Goal: Book appointment/travel/reservation

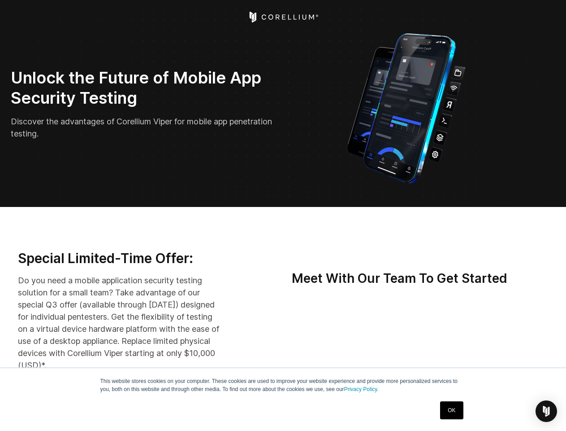
click at [547, 411] on div "Open Intercom Messenger" at bounding box center [547, 411] width 22 height 22
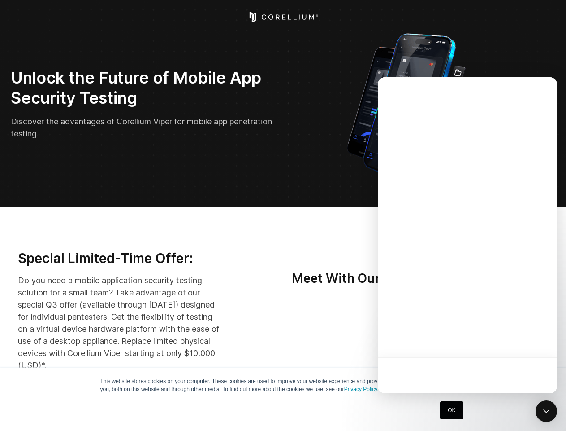
click at [478, 339] on div at bounding box center [467, 235] width 179 height 316
click at [520, 339] on div at bounding box center [467, 235] width 179 height 316
